Goal: Information Seeking & Learning: Learn about a topic

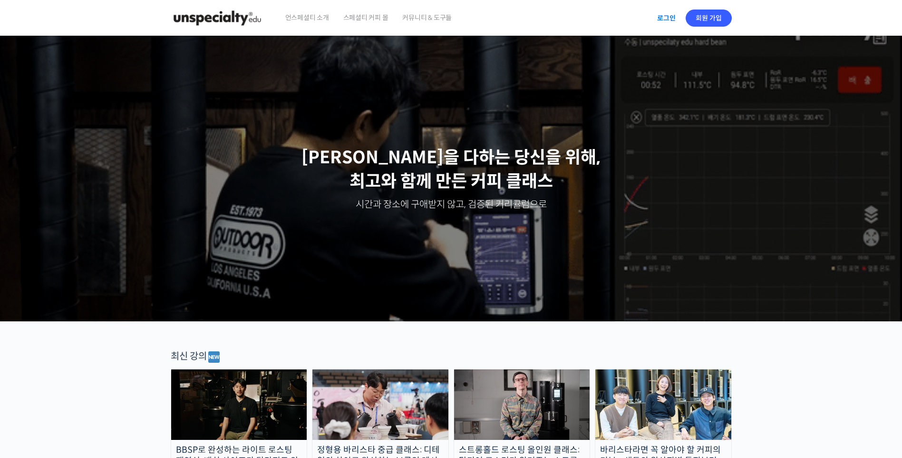
click at [667, 22] on link "로그인" at bounding box center [667, 18] width 30 height 22
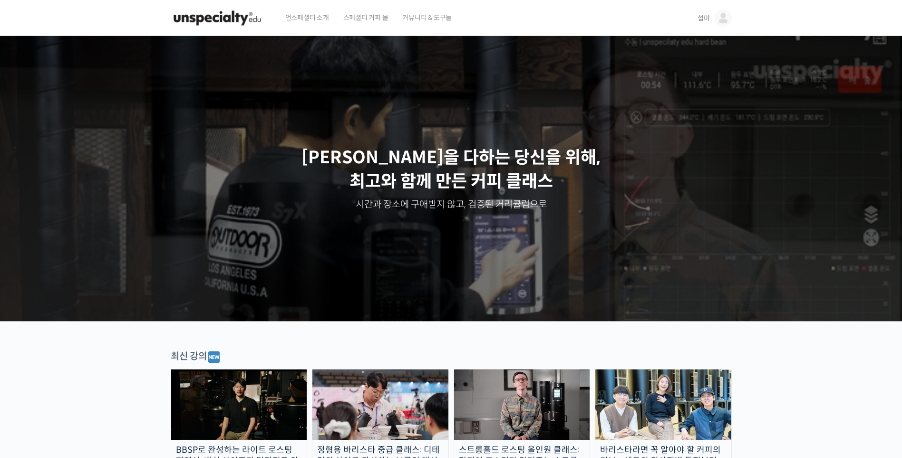
click at [710, 21] on link "섭미" at bounding box center [715, 18] width 34 height 36
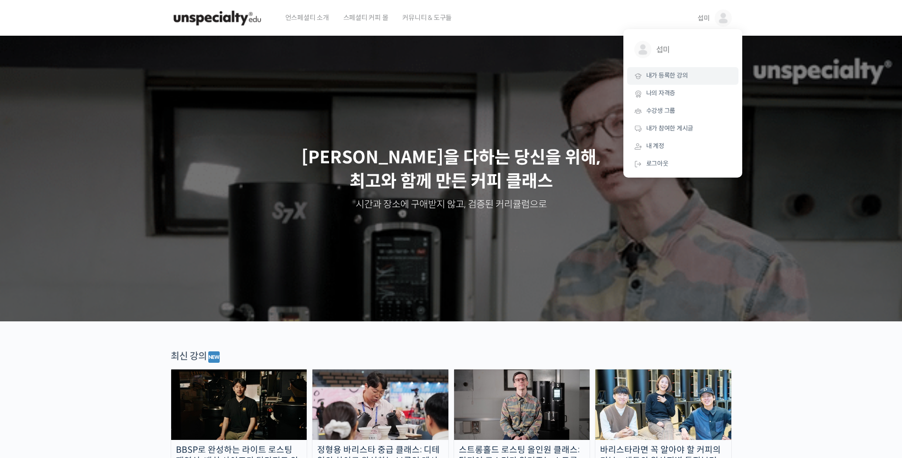
click at [687, 78] on span "내가 등록한 강의" at bounding box center [667, 75] width 42 height 8
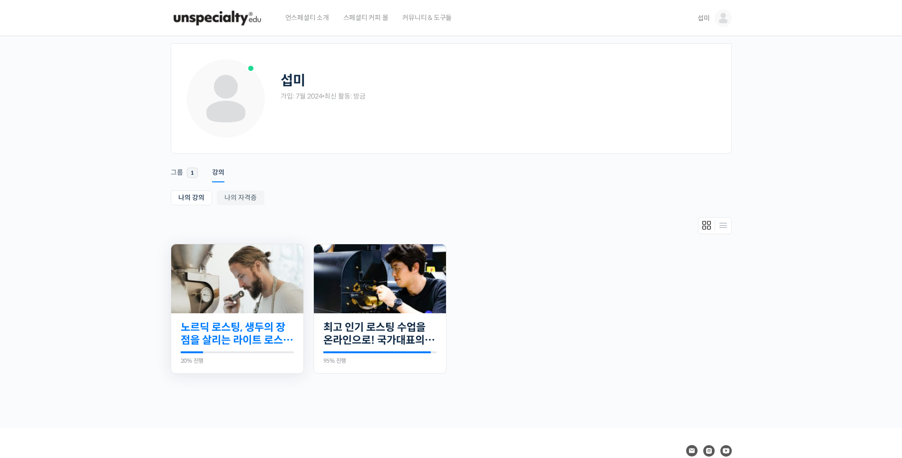
click at [233, 338] on link "노르딕 로스팅, 생두의 장점을 살리는 라이트 로스팅의 모든 것" at bounding box center [237, 334] width 113 height 26
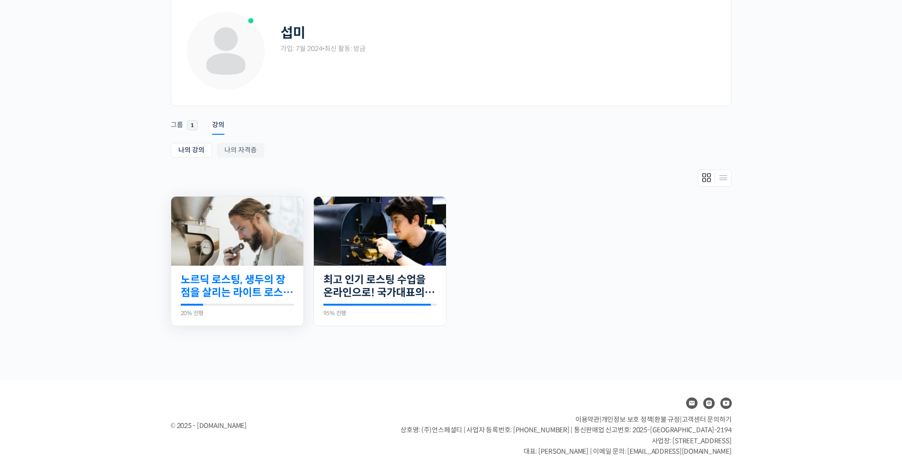
click at [256, 285] on link "노르딕 로스팅, 생두의 장점을 살리는 라이트 로스팅의 모든 것" at bounding box center [237, 286] width 113 height 26
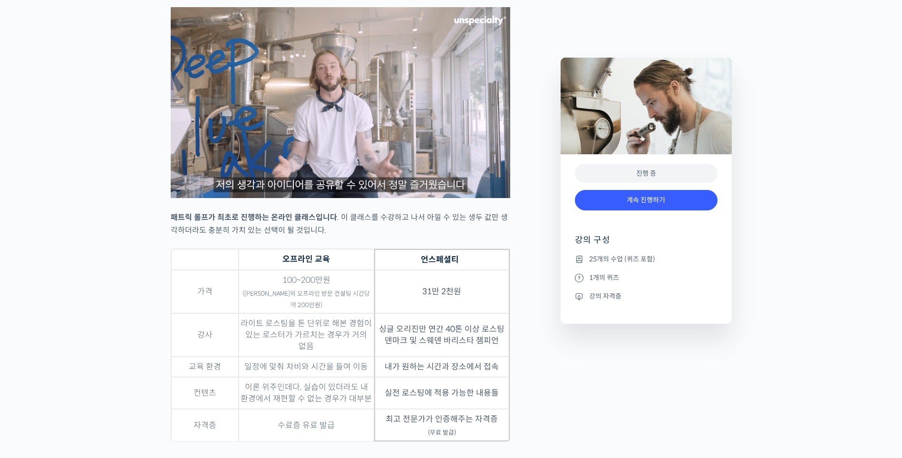
scroll to position [2664, 0]
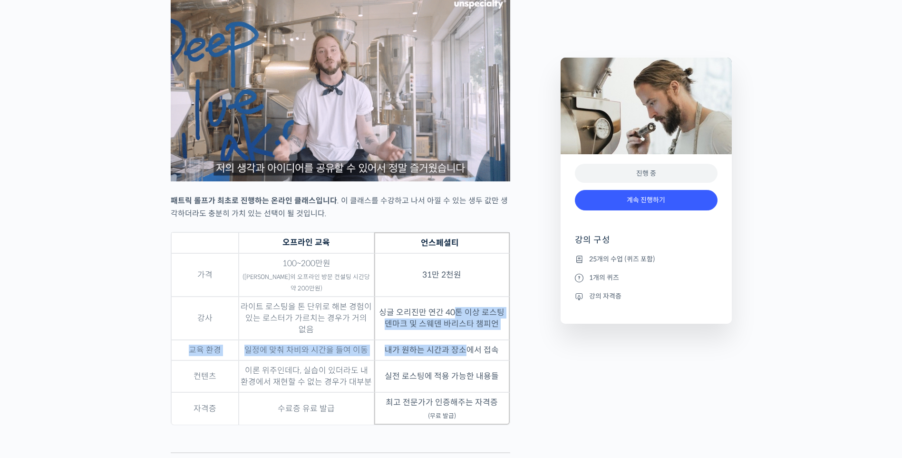
drag, startPoint x: 459, startPoint y: 302, endPoint x: 465, endPoint y: 355, distance: 53.2
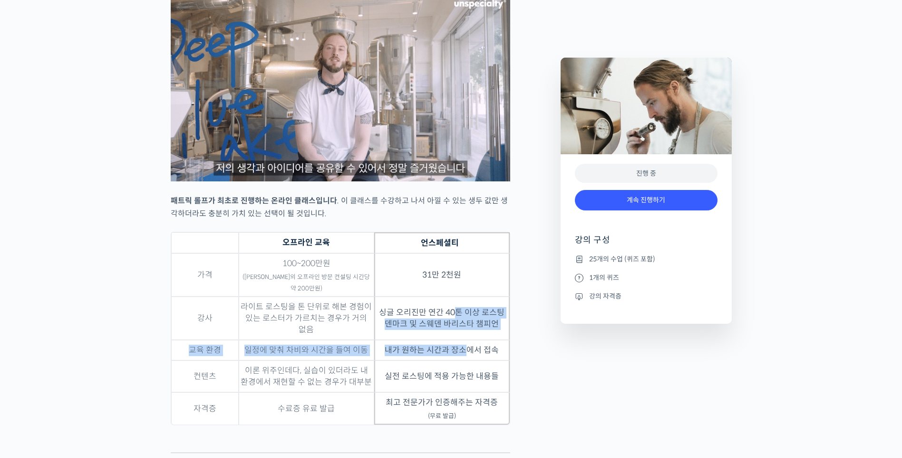
click at [465, 355] on tbody "가격 100~200만원 (패트릭 롤프의 오프라인 방문 컨설팅 시간당 약 200만원) 31만 2천원 강사 라이트 로스팅을 톤 단위로 해본 경험이…" at bounding box center [340, 338] width 339 height 171
click at [465, 355] on td "내가 원하는 시간과 장소에서 접속" at bounding box center [442, 350] width 136 height 20
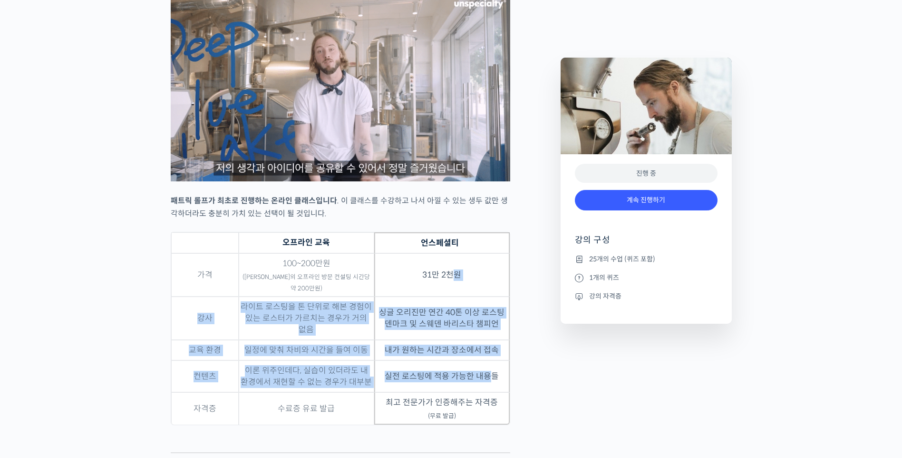
drag, startPoint x: 452, startPoint y: 272, endPoint x: 488, endPoint y: 360, distance: 95.6
click at [488, 360] on tbody "가격 100~200만원 (패트릭 롤프의 오프라인 방문 컨설팅 시간당 약 200만원) 31만 2천원 강사 라이트 로스팅을 톤 단위로 해본 경험이…" at bounding box center [340, 338] width 339 height 171
click at [488, 360] on td "실전 로스팅에 적용 가능한 내용들" at bounding box center [442, 376] width 136 height 32
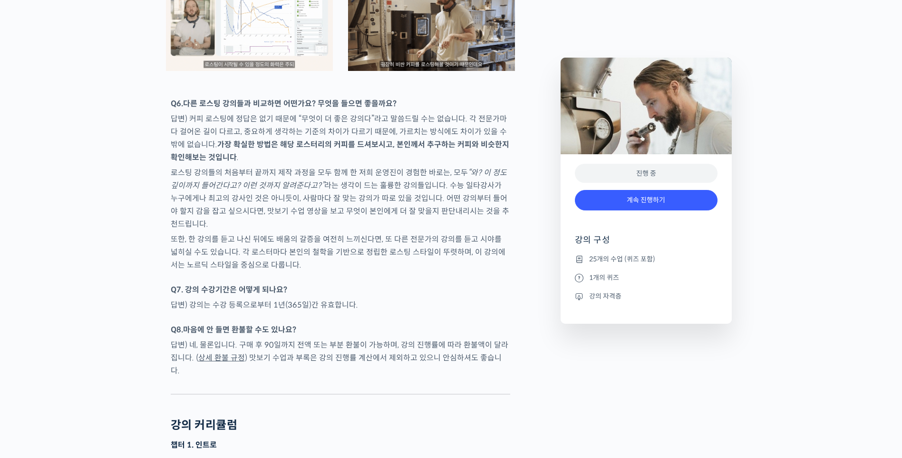
scroll to position [4709, 0]
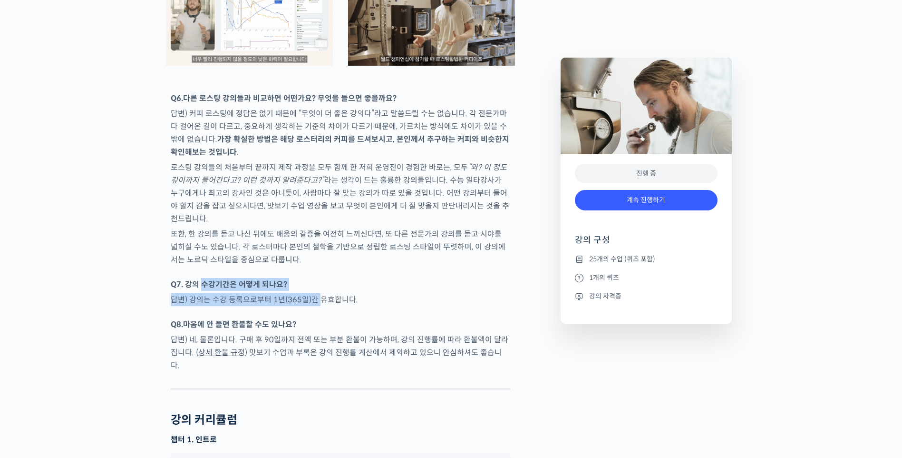
drag, startPoint x: 204, startPoint y: 231, endPoint x: 318, endPoint y: 247, distance: 115.8
click at [318, 293] on p "답변) 강의는 수강 등록으로부터 1년(365일)간 유효합니다." at bounding box center [341, 299] width 340 height 13
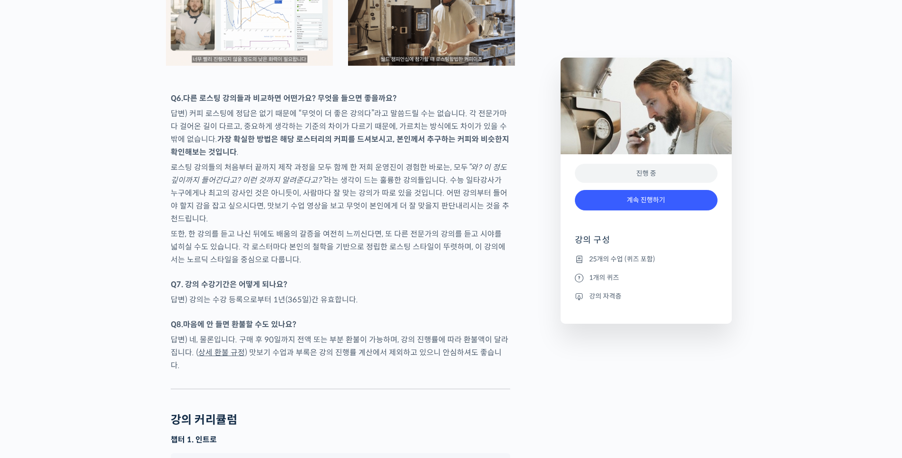
click at [318, 293] on p "답변) 강의는 수강 등록으로부터 1년(365일)간 유효합니다." at bounding box center [341, 299] width 340 height 13
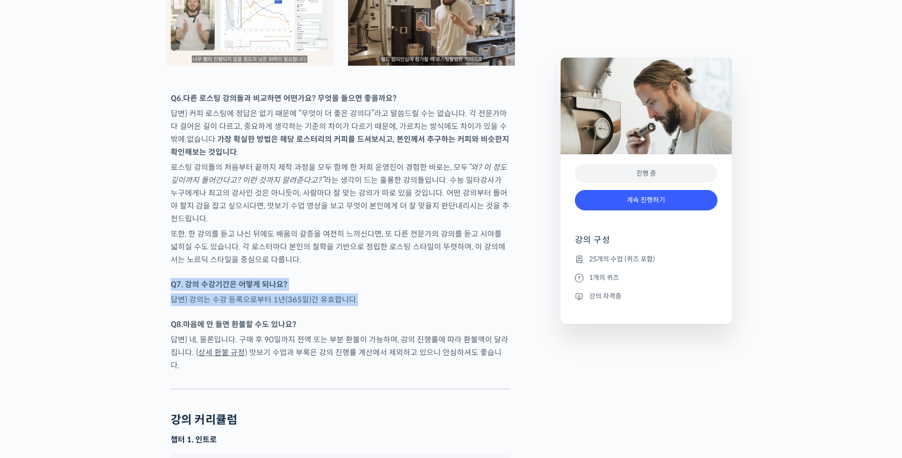
drag, startPoint x: 318, startPoint y: 247, endPoint x: 191, endPoint y: 236, distance: 127.5
click at [191, 279] on strong "Q7. 강의 수강기간은 어떻게 되나요?" at bounding box center [229, 284] width 117 height 10
drag, startPoint x: 191, startPoint y: 236, endPoint x: 331, endPoint y: 260, distance: 141.5
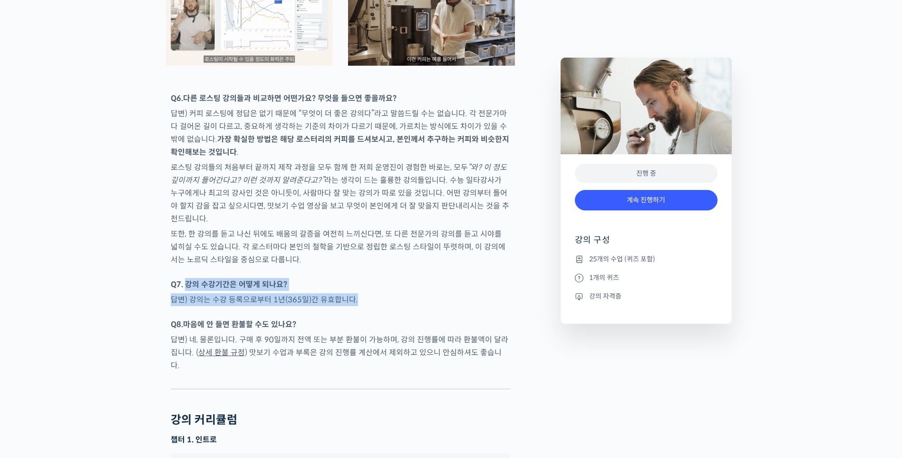
click at [331, 308] on div at bounding box center [341, 313] width 340 height 10
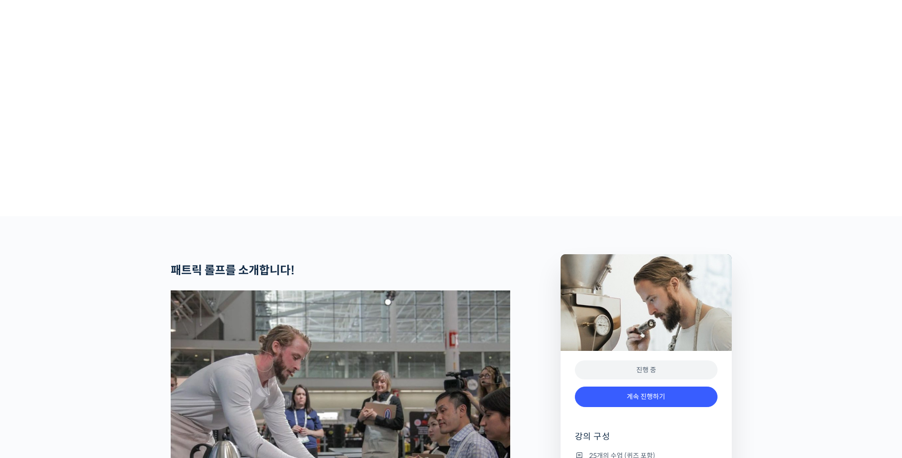
scroll to position [0, 0]
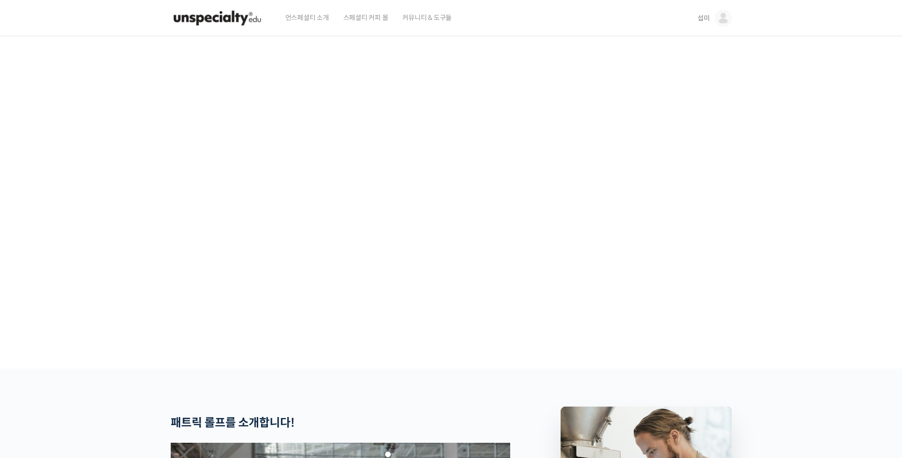
click at [704, 14] on span "섭미" at bounding box center [704, 18] width 12 height 9
click at [675, 74] on span "내가 등록한 강의" at bounding box center [667, 75] width 42 height 8
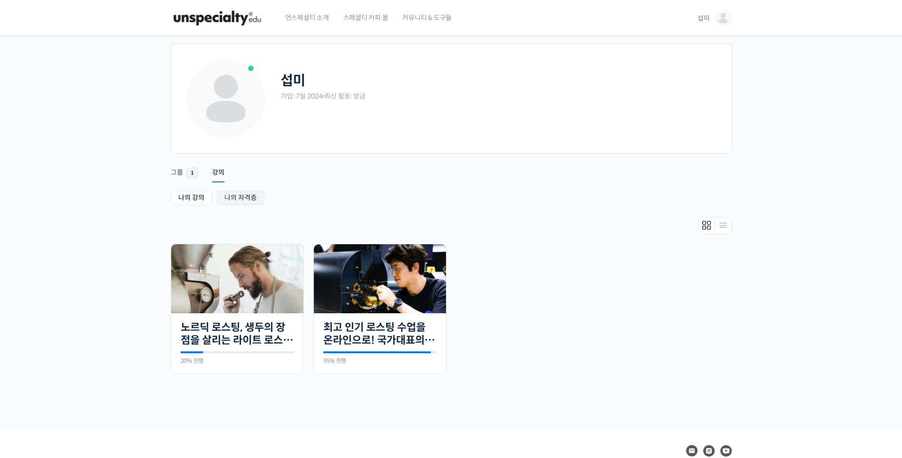
click at [231, 194] on link "나의 자격증" at bounding box center [241, 197] width 48 height 15
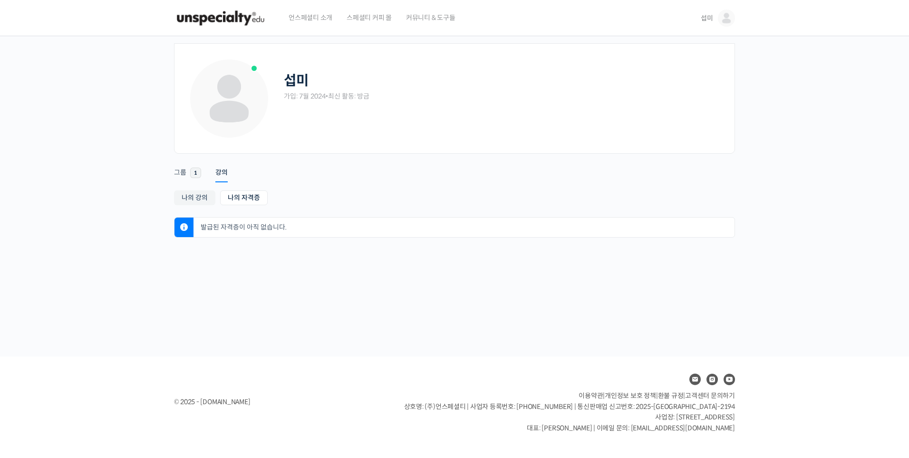
click at [194, 196] on link "나의 강의" at bounding box center [194, 197] width 41 height 15
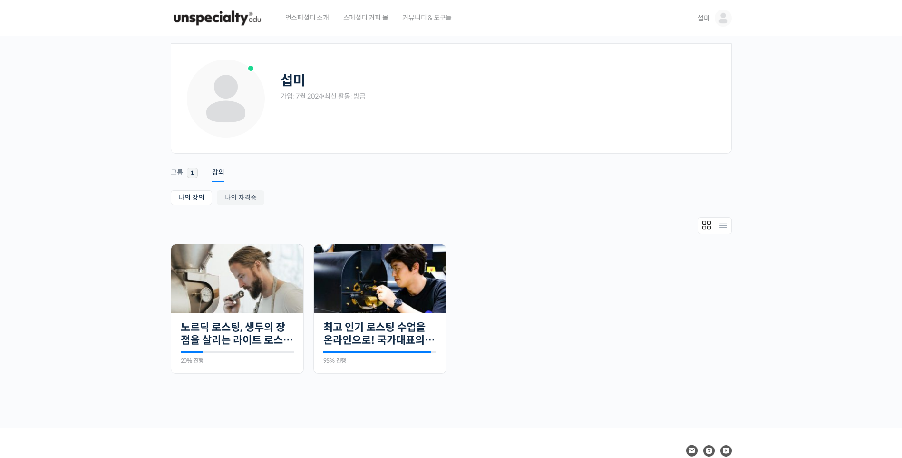
click at [723, 18] on img at bounding box center [723, 18] width 17 height 17
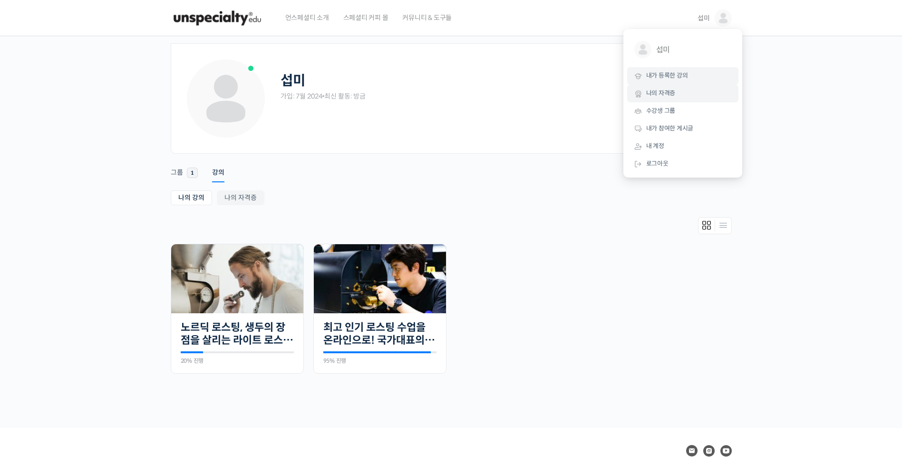
click at [686, 93] on link "나의 자격증" at bounding box center [682, 94] width 111 height 18
click at [664, 149] on span "내 계정" at bounding box center [655, 146] width 18 height 8
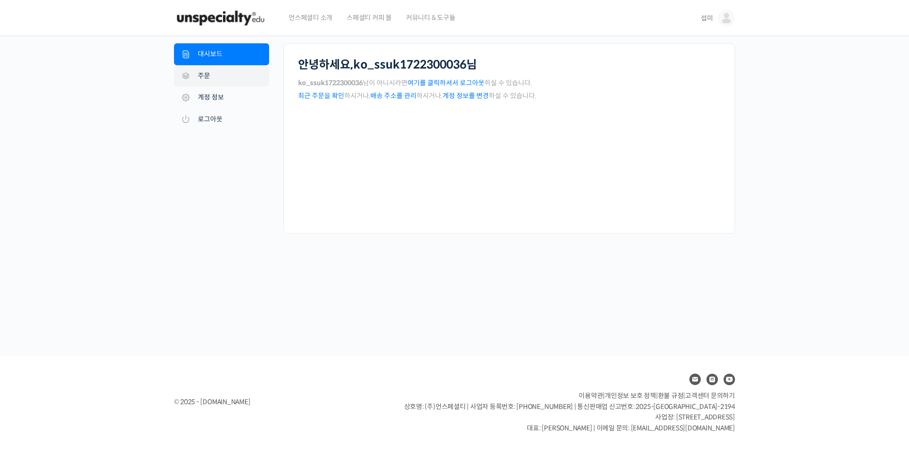
click at [203, 78] on link "주문" at bounding box center [221, 76] width 95 height 22
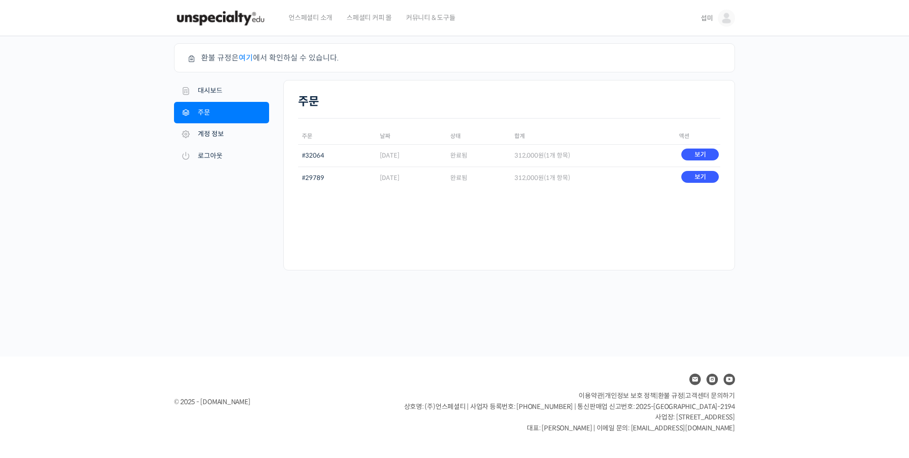
click at [391, 156] on time "[DATE]" at bounding box center [390, 155] width 20 height 8
drag, startPoint x: 391, startPoint y: 156, endPoint x: 406, endPoint y: 177, distance: 26.0
click at [400, 177] on time "[DATE]" at bounding box center [390, 178] width 20 height 8
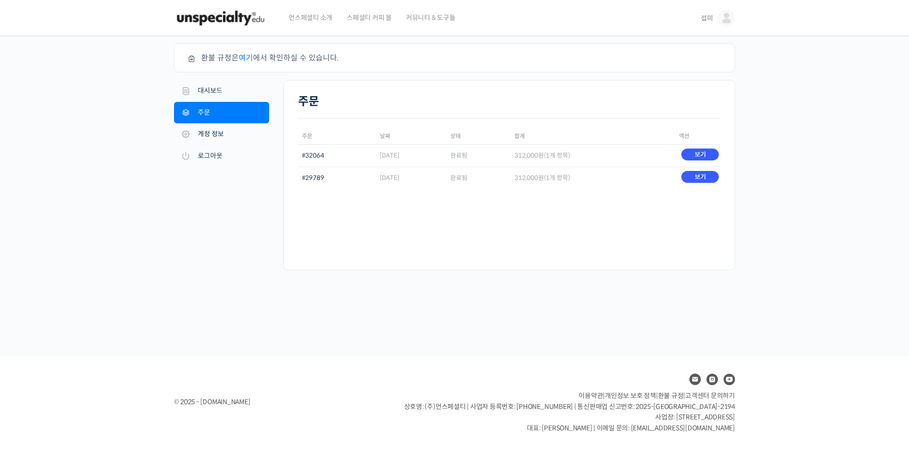
click at [400, 177] on time "[DATE]" at bounding box center [390, 178] width 20 height 8
click at [380, 178] on time "[DATE]" at bounding box center [390, 178] width 20 height 8
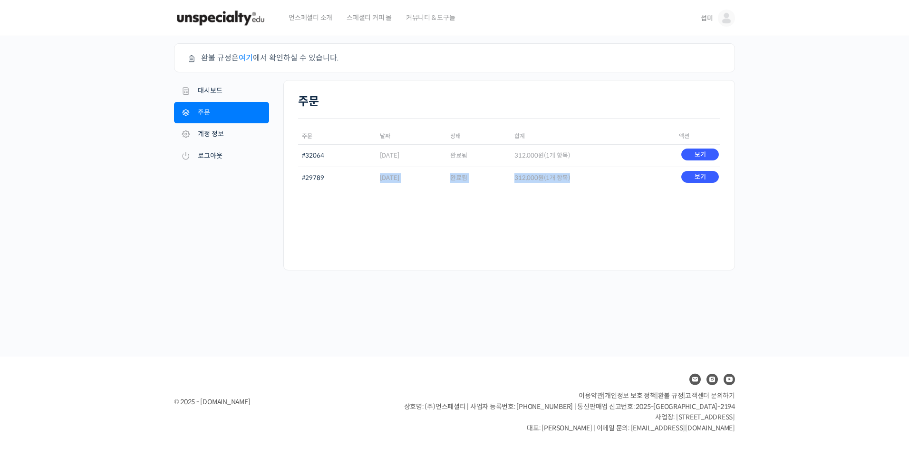
drag, startPoint x: 377, startPoint y: 178, endPoint x: 598, endPoint y: 177, distance: 221.2
click at [598, 177] on tr "#29789 2024년 09월 20일 완료됨 312,000 원 (1개 항목) 보기" at bounding box center [509, 177] width 422 height 22
click at [598, 177] on td "312,000 원 (1개 항목)" at bounding box center [593, 177] width 165 height 22
drag, startPoint x: 596, startPoint y: 177, endPoint x: 359, endPoint y: 180, distance: 236.9
click at [359, 180] on tr "#29789 2024년 09월 20일 완료됨 312,000 원 (1개 항목) 보기" at bounding box center [509, 177] width 422 height 22
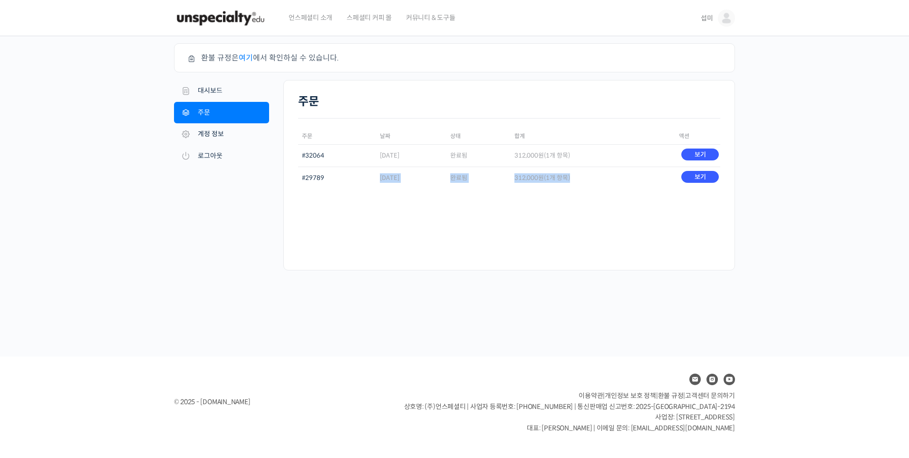
click at [359, 180] on td "#29789" at bounding box center [337, 177] width 78 height 22
click at [394, 158] on time "2025년 05월 18일" at bounding box center [390, 155] width 20 height 8
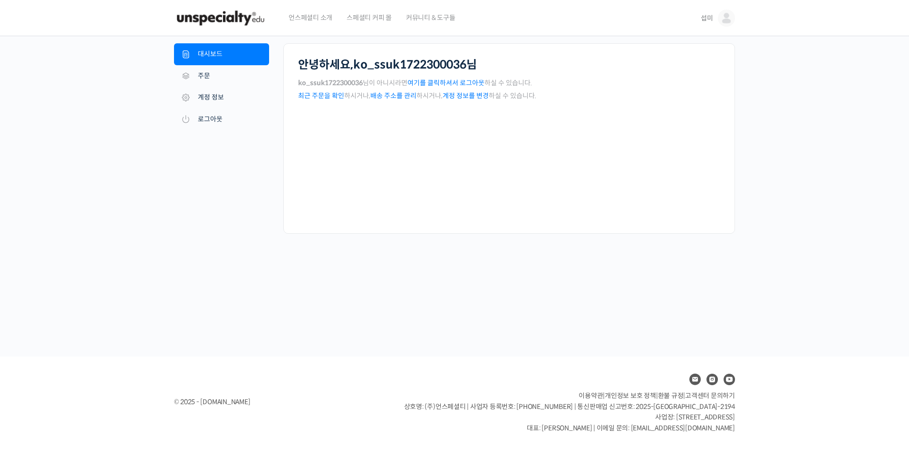
click at [717, 16] on link "섭미" at bounding box center [718, 18] width 34 height 36
click at [680, 70] on link "내가 등록한 강의" at bounding box center [686, 76] width 111 height 18
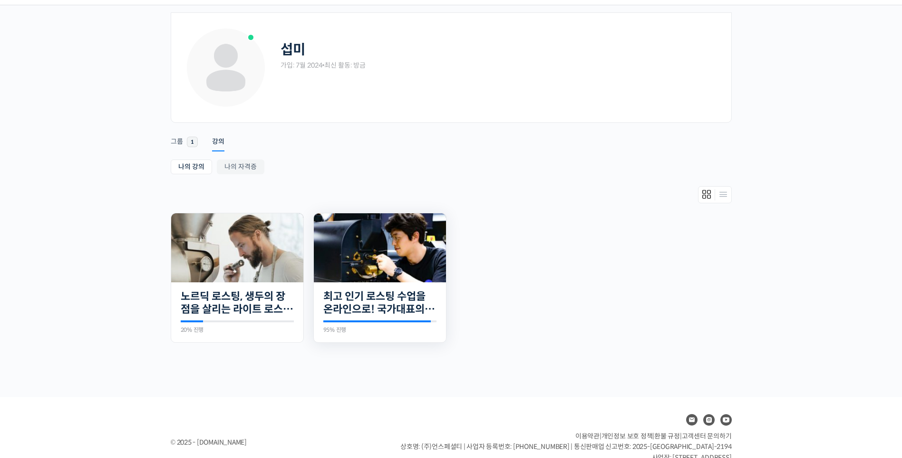
scroll to position [48, 0]
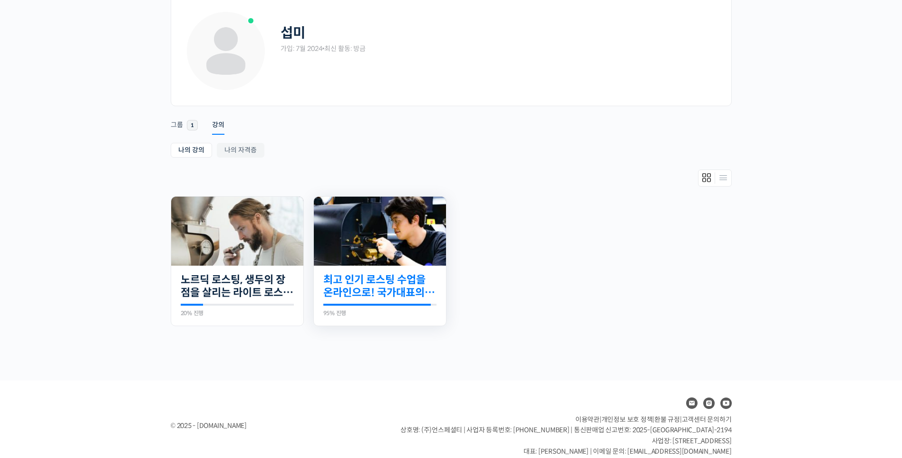
click at [380, 283] on link "최고 인기 로스팅 수업을 온라인으로! 국가대표의 로스팅 클래스" at bounding box center [379, 286] width 113 height 26
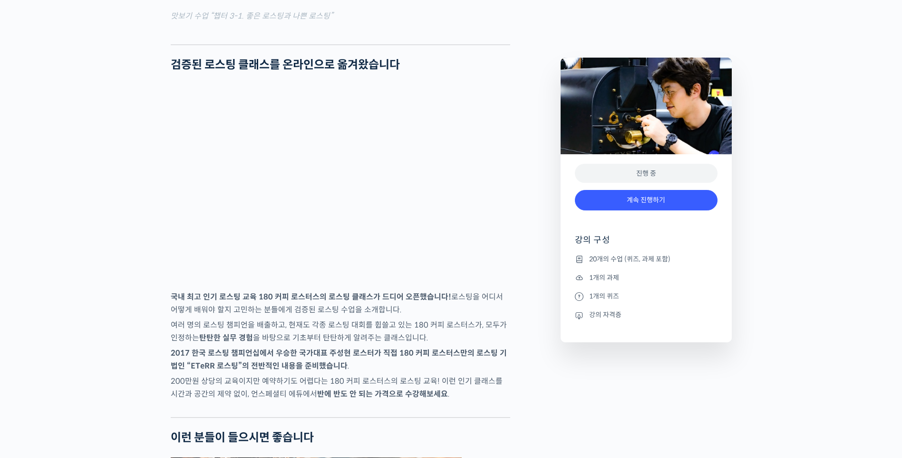
scroll to position [1427, 0]
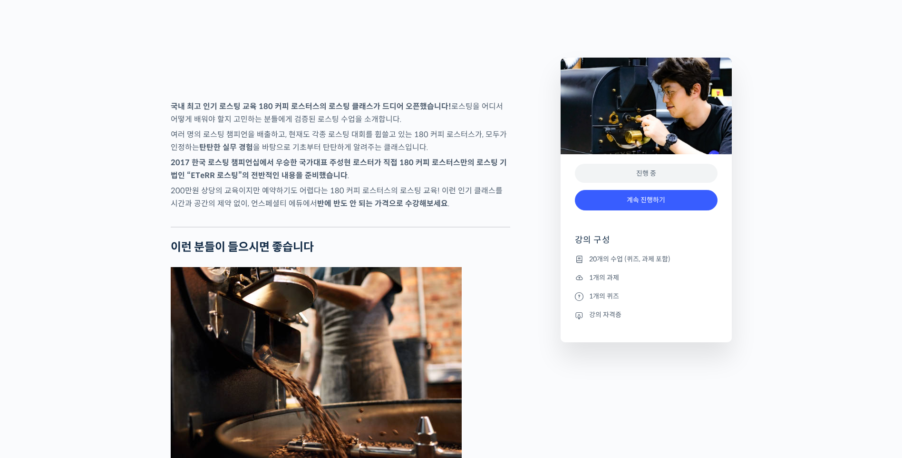
click at [623, 260] on li "20개의 수업 (퀴즈, 과제 포함)" at bounding box center [646, 258] width 143 height 11
click at [647, 196] on link "계속 진행하기" at bounding box center [646, 200] width 143 height 20
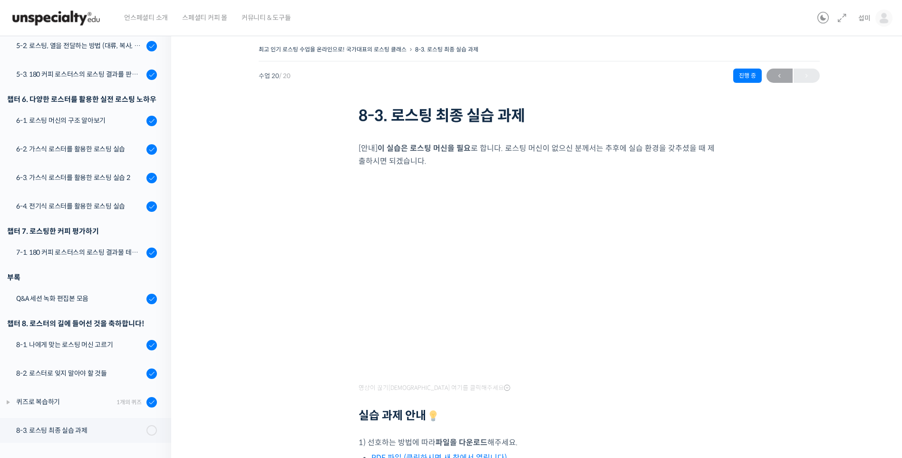
click at [61, 14] on img at bounding box center [56, 18] width 93 height 29
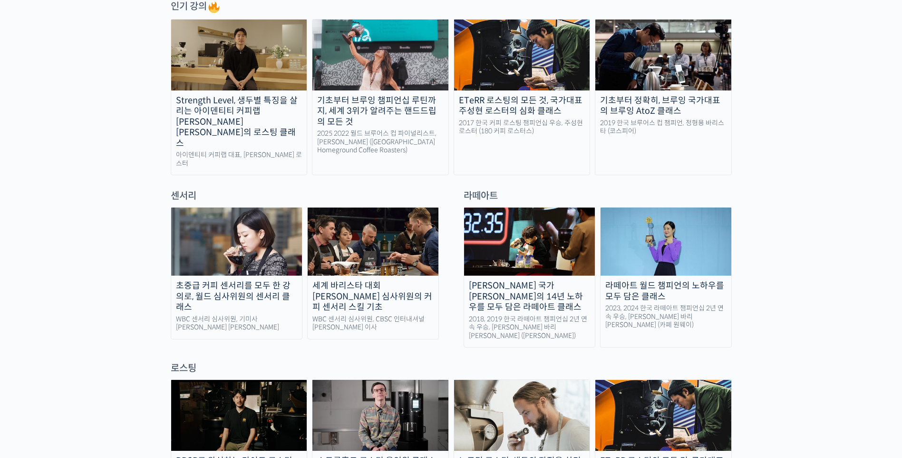
scroll to position [571, 0]
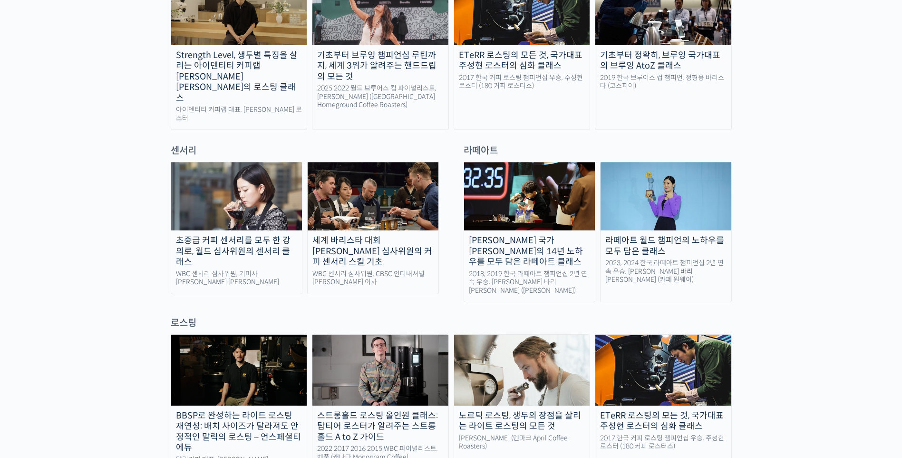
click at [202, 235] on div "초중급 커피 센서리를 모두 한 강의로, 월드 심사위원의 센서리 클래스" at bounding box center [236, 251] width 131 height 32
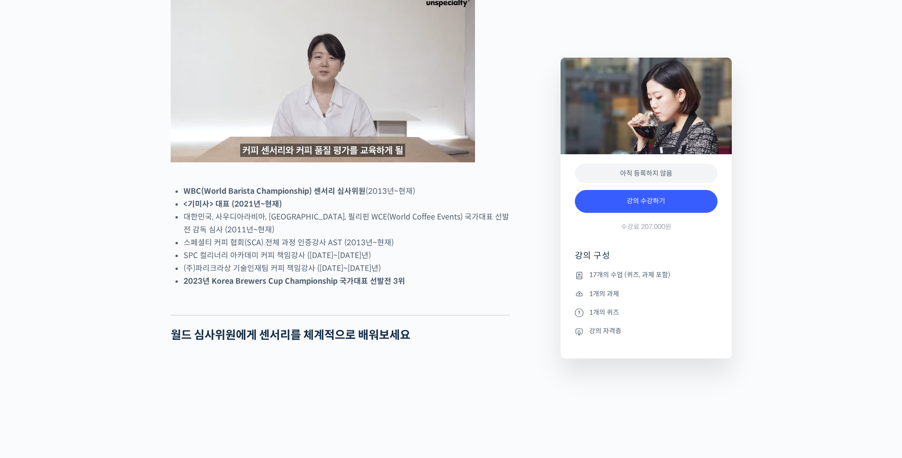
scroll to position [428, 0]
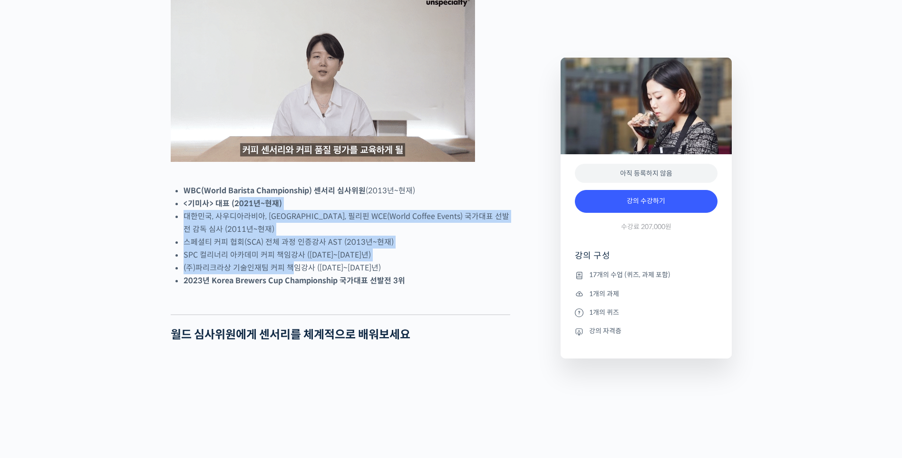
drag, startPoint x: 238, startPoint y: 243, endPoint x: 291, endPoint y: 296, distance: 75.0
click at [291, 287] on ul "WBC(World Barista Championship) 센서리 심사위원 (2013년~현재) <기미사> 대표 (2021년~현재) 대한민국, 사…" at bounding box center [347, 235] width 327 height 103
click at [291, 274] on li "(주)파리크라상 기술인재팀 커피 책임강사 (2013~2021년)" at bounding box center [347, 267] width 327 height 13
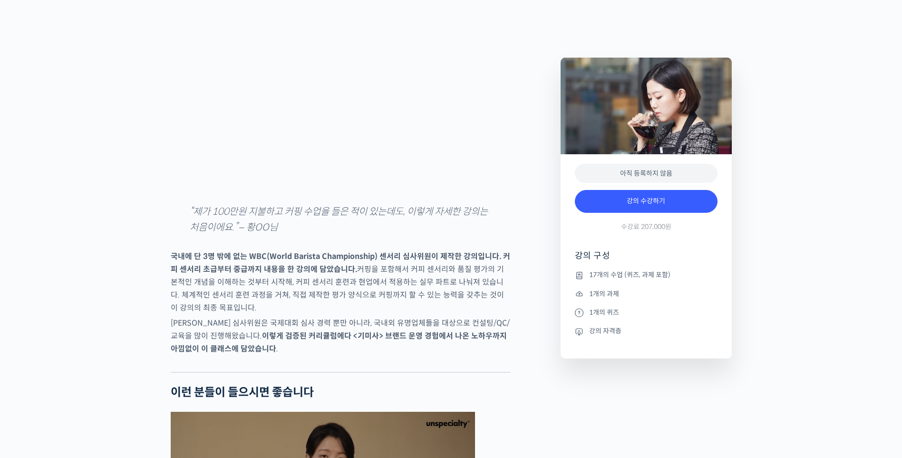
scroll to position [1332, 0]
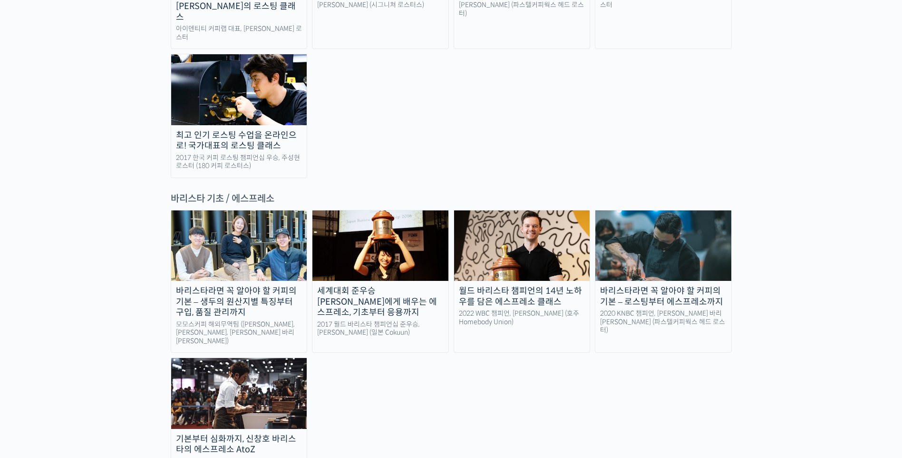
scroll to position [1142, 0]
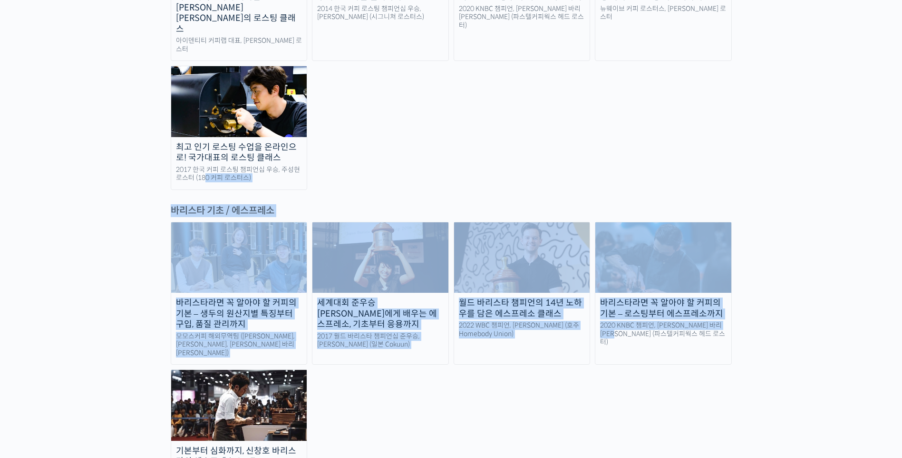
drag, startPoint x: 792, startPoint y: 260, endPoint x: 95, endPoint y: 113, distance: 712.6
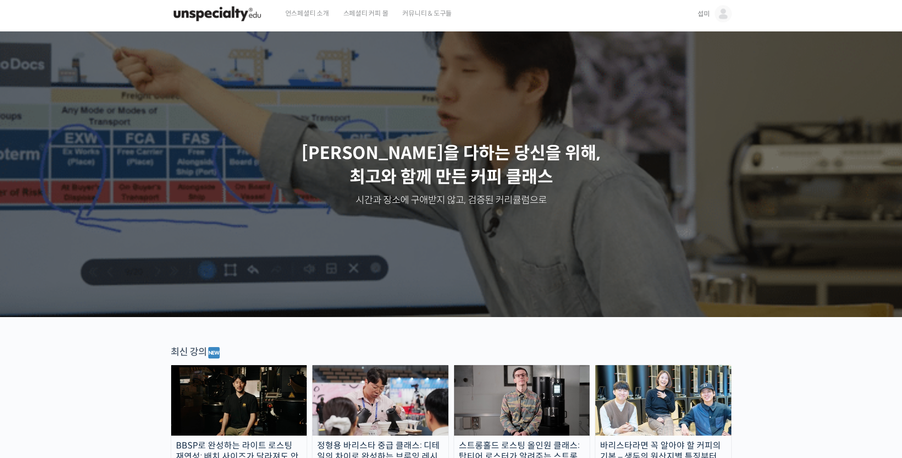
scroll to position [0, 0]
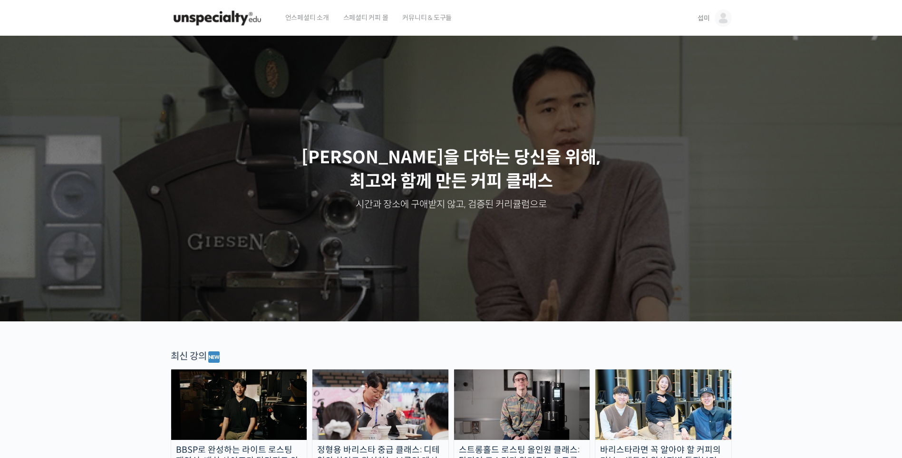
drag, startPoint x: 852, startPoint y: 117, endPoint x: 883, endPoint y: 88, distance: 42.4
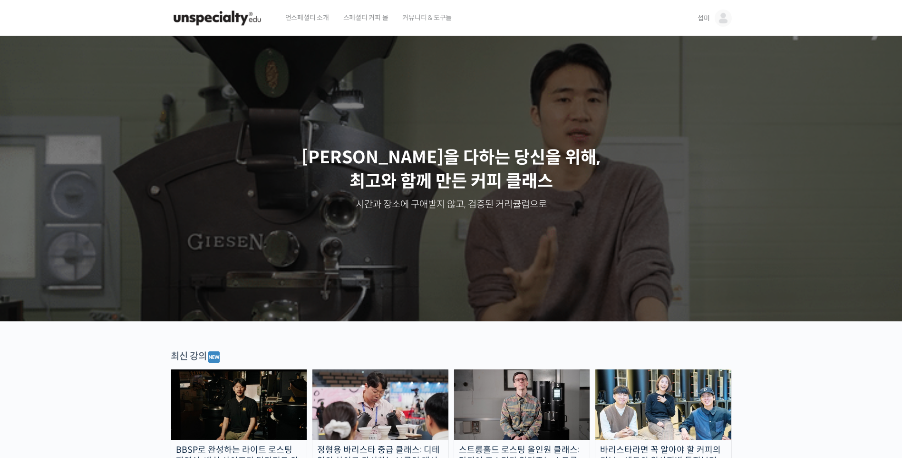
click at [883, 88] on div "[PERSON_NAME] 로스터님" at bounding box center [451, 178] width 903 height 285
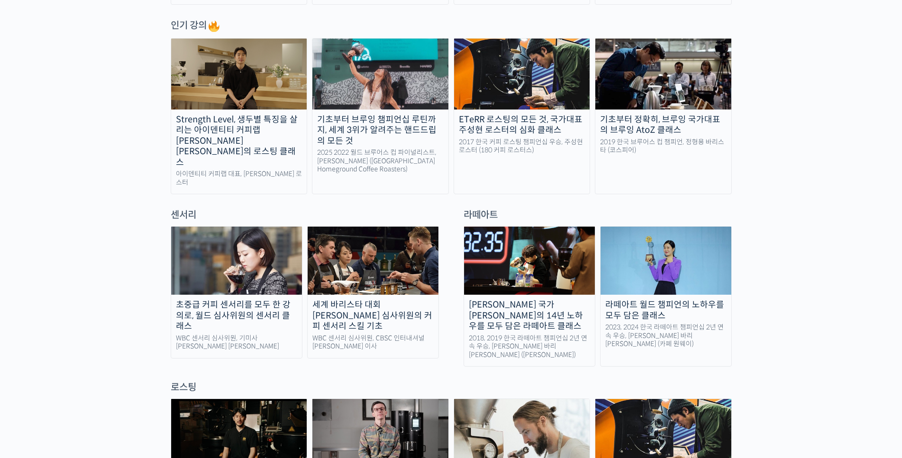
scroll to position [523, 0]
